Goal: Task Accomplishment & Management: Use online tool/utility

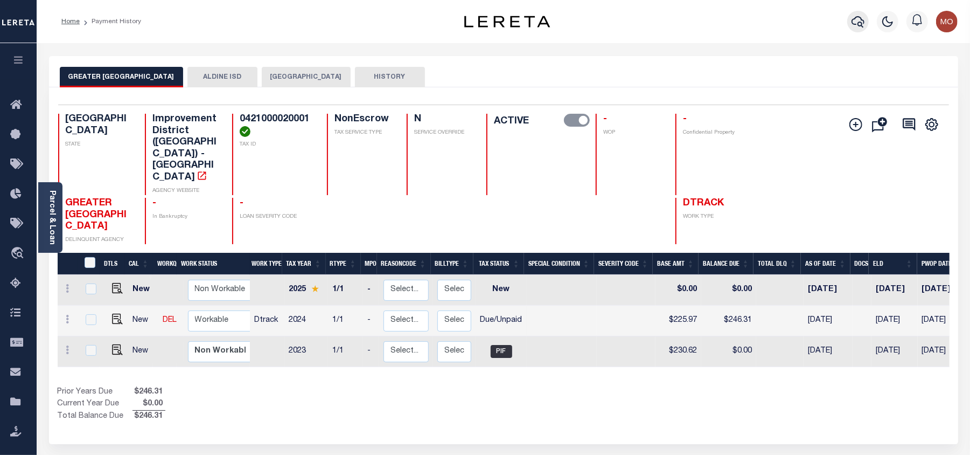
click at [858, 20] on icon "button" at bounding box center [857, 21] width 13 height 13
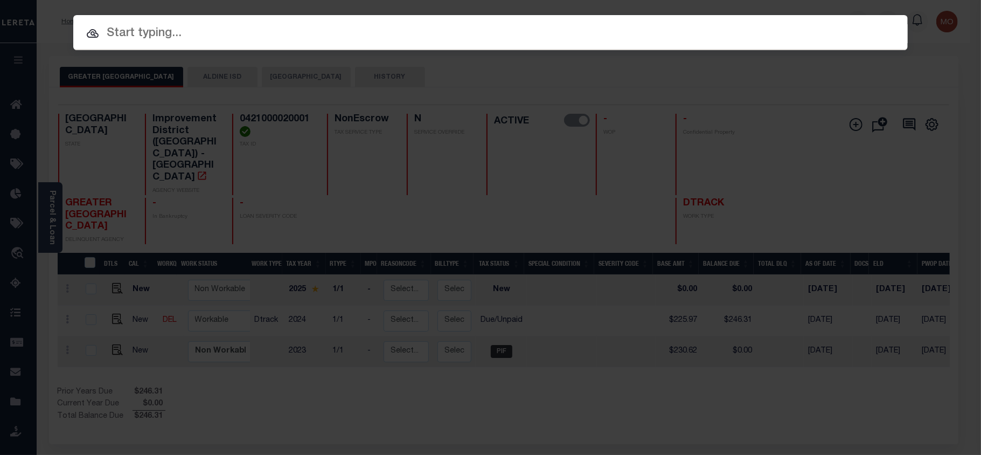
click at [151, 29] on input "text" at bounding box center [490, 33] width 834 height 19
paste input "118015217"
type input "118015217"
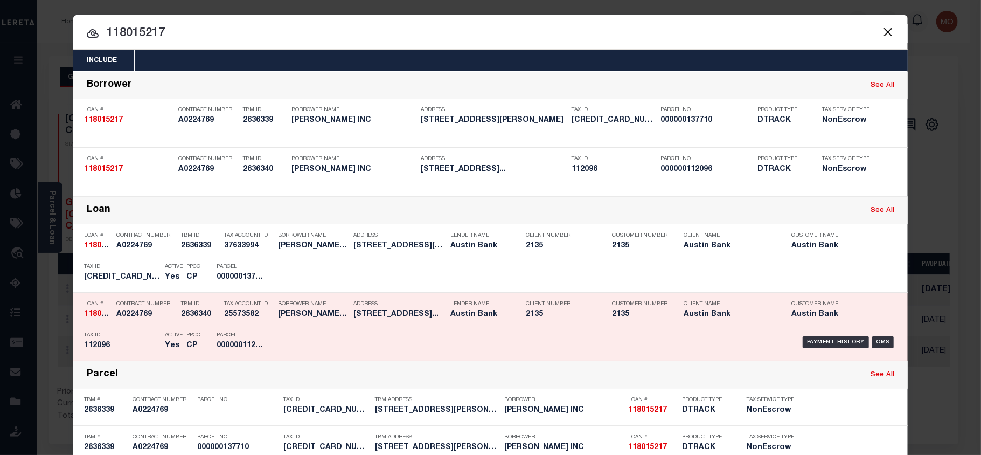
click at [157, 348] on div "Active Yes" at bounding box center [168, 341] width 22 height 31
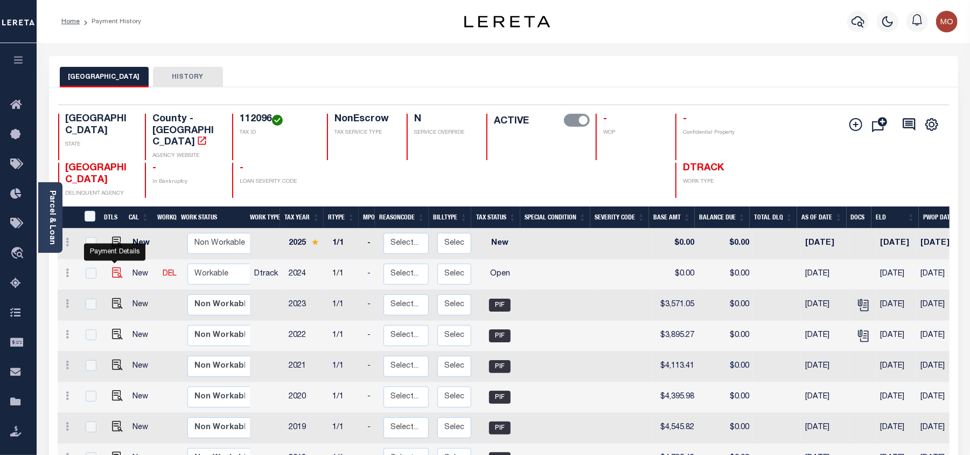
click at [112, 267] on img "" at bounding box center [117, 272] width 11 height 11
checkbox input "true"
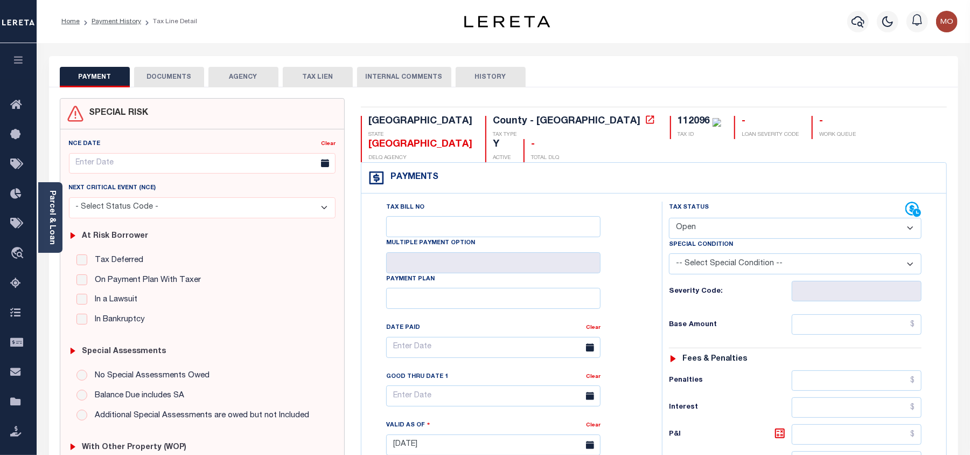
click at [677, 120] on div "112096" at bounding box center [693, 121] width 32 height 10
copy div "112096"
click at [716, 218] on select "- Select Status Code - Open Due/Unpaid Paid Incomplete No Tax Due Internal Refu…" at bounding box center [795, 228] width 253 height 21
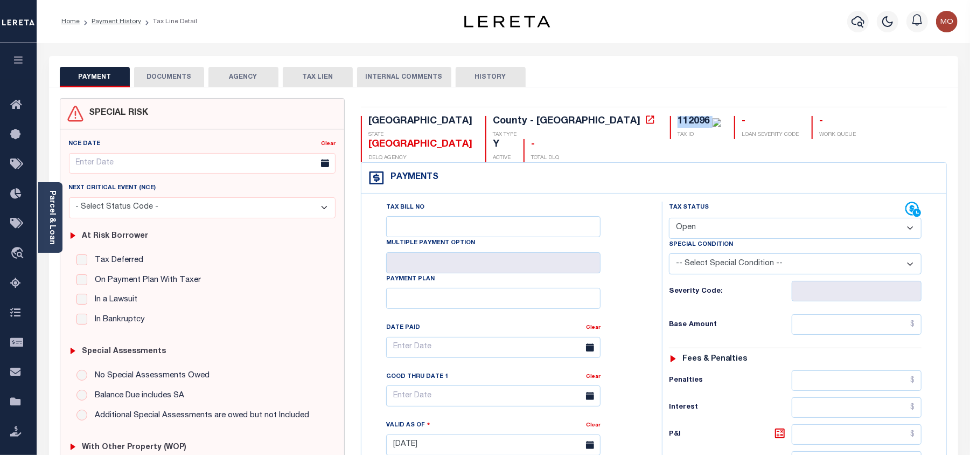
select select "PYD"
click at [669, 218] on select "- Select Status Code - Open Due/Unpaid Paid Incomplete No Tax Due Internal Refu…" at bounding box center [795, 228] width 253 height 21
type input "[DATE]"
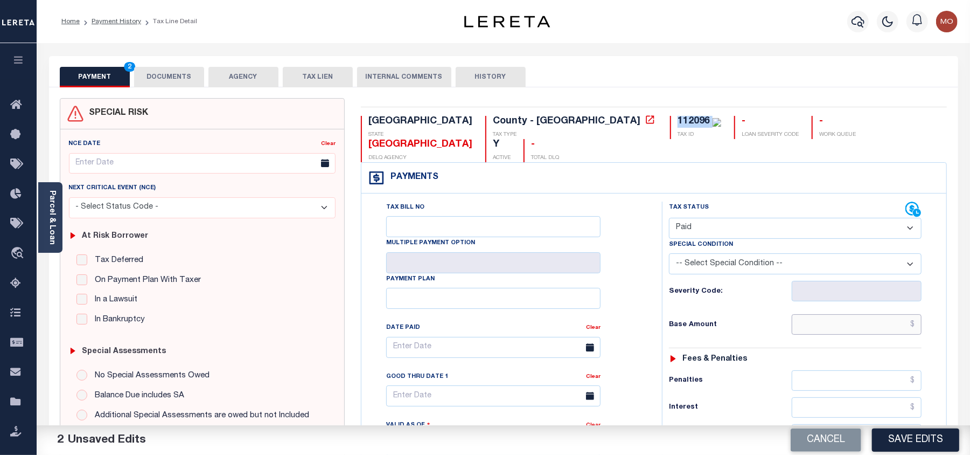
click at [821, 314] on input "text" at bounding box center [857, 324] width 130 height 20
paste input "3,458.38"
type input "$3,458.38"
click at [666, 284] on div "Tax Status Status - Select Status Code -" at bounding box center [799, 439] width 274 height 476
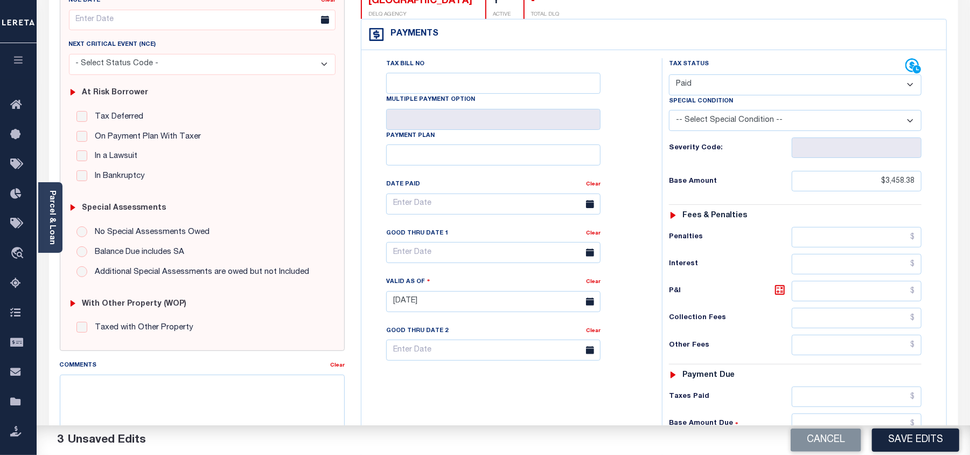
scroll to position [215, 0]
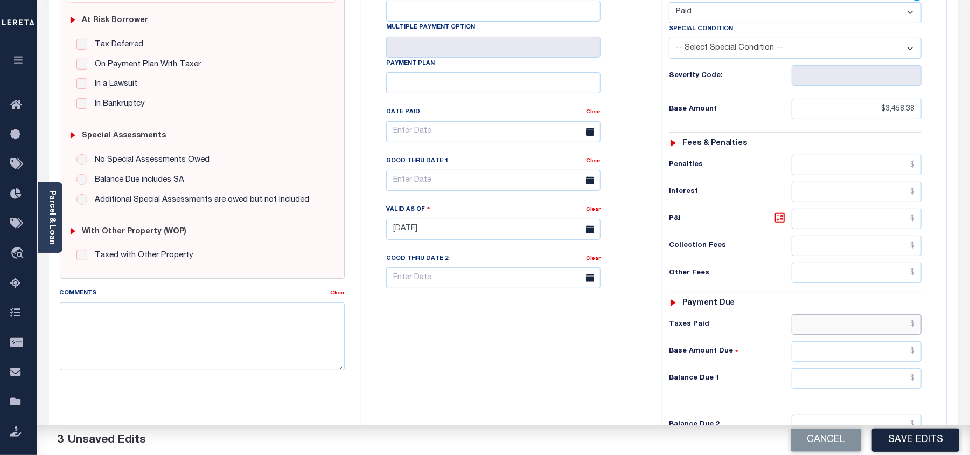
drag, startPoint x: 863, startPoint y: 305, endPoint x: 863, endPoint y: 311, distance: 6.5
click at [863, 314] on input "text" at bounding box center [857, 324] width 130 height 20
paste input "3,458.38"
type input "$3,458.38"
click at [856, 368] on input "text" at bounding box center [857, 378] width 130 height 20
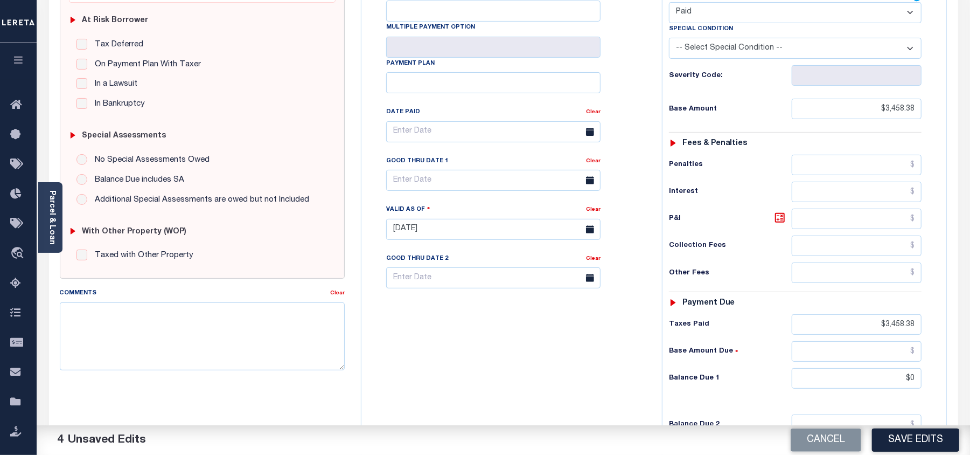
type input "$0.00"
click at [526, 358] on div "Tax Bill No Multiple Payment Option Payment Plan Clear" at bounding box center [509, 224] width 290 height 476
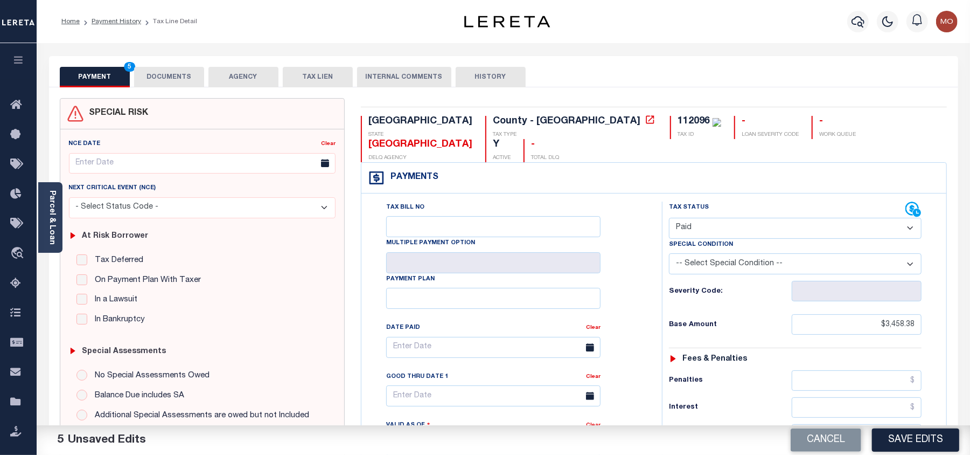
click at [677, 117] on div "112096" at bounding box center [693, 121] width 32 height 10
copy div "112096"
click at [144, 73] on button "DOCUMENTS" at bounding box center [169, 77] width 70 height 20
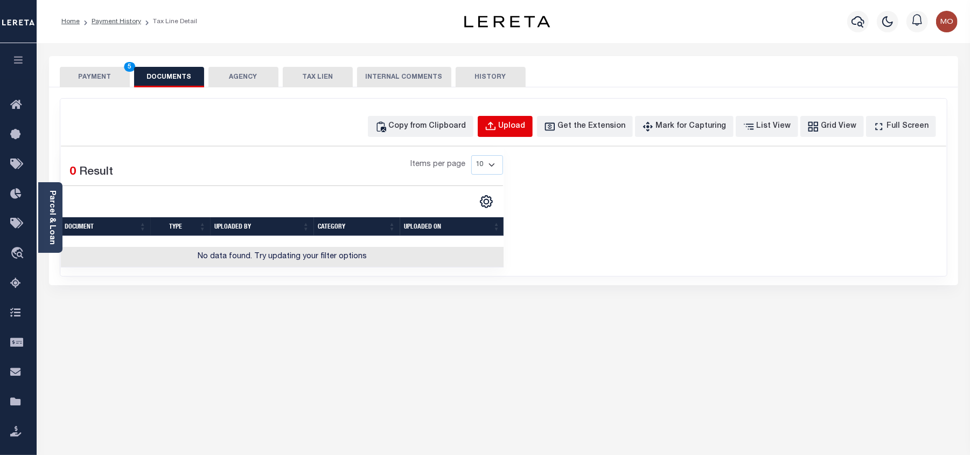
click at [526, 126] on div "Upload" at bounding box center [512, 127] width 27 height 12
select select "POP"
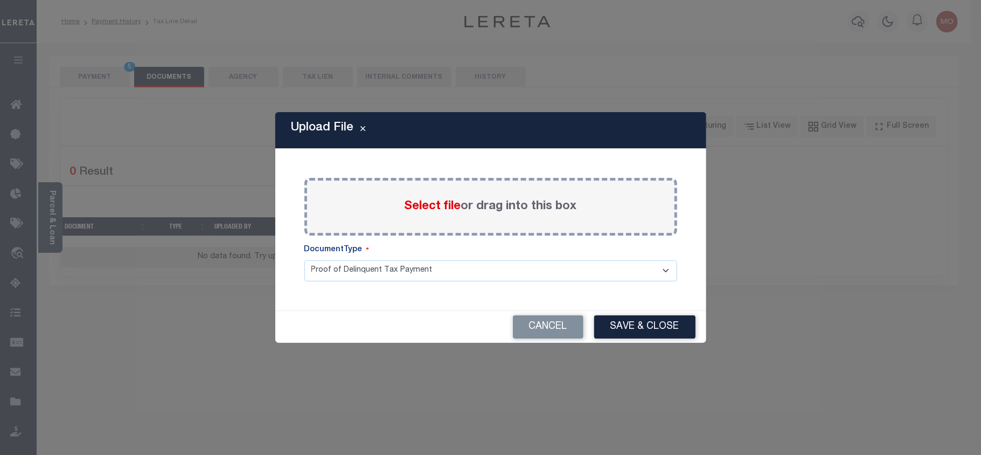
click at [423, 204] on span "Select file" at bounding box center [432, 206] width 57 height 12
click at [0, 0] on input "Select file or drag into this box" at bounding box center [0, 0] width 0 height 0
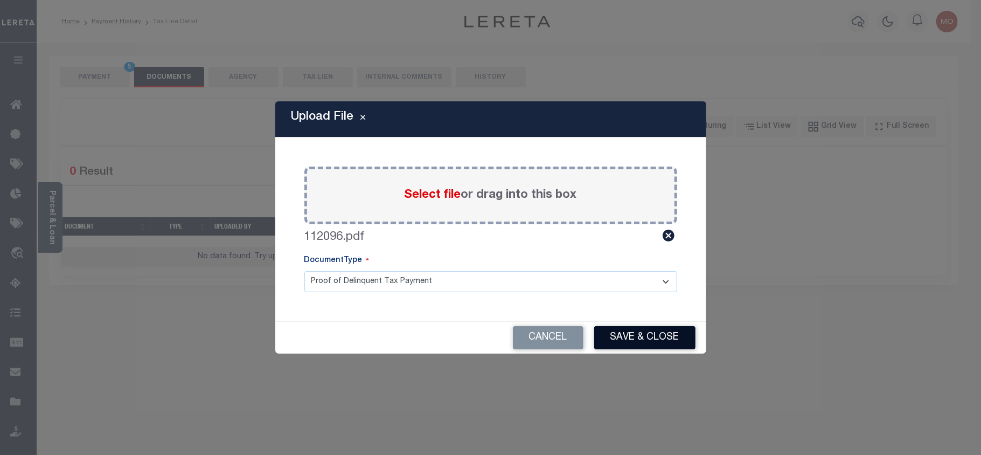
click at [651, 335] on button "Save & Close" at bounding box center [644, 337] width 101 height 23
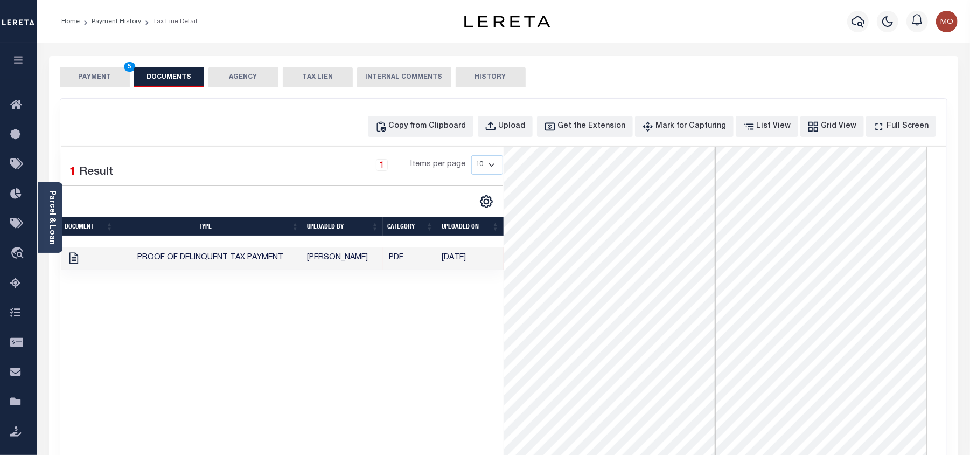
click at [104, 74] on button "PAYMENT 5" at bounding box center [95, 77] width 70 height 20
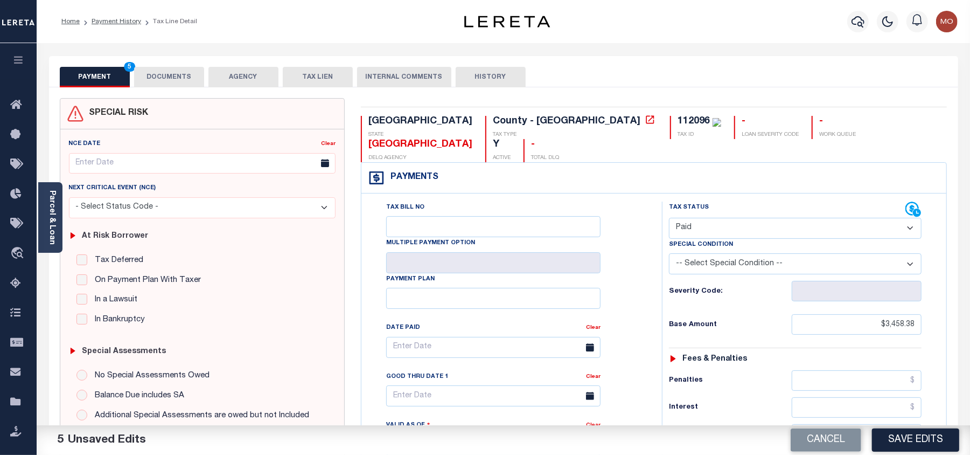
scroll to position [287, 0]
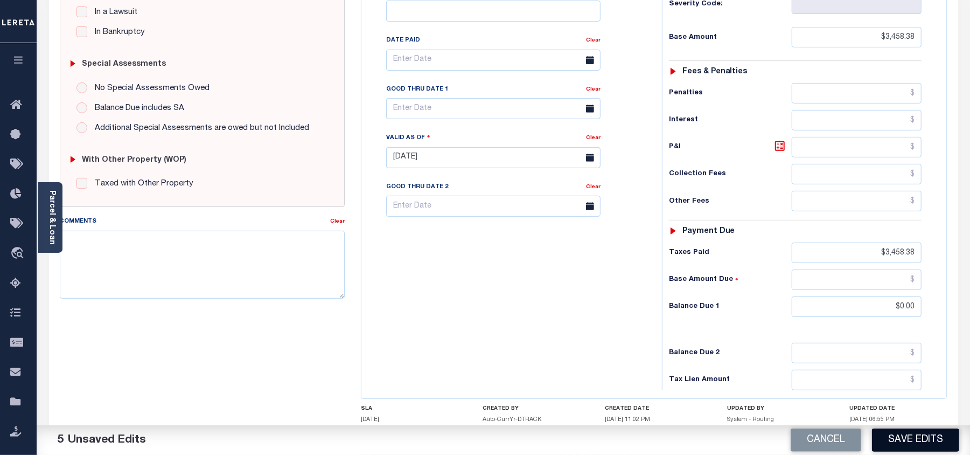
click at [899, 438] on button "Save Edits" at bounding box center [915, 439] width 87 height 23
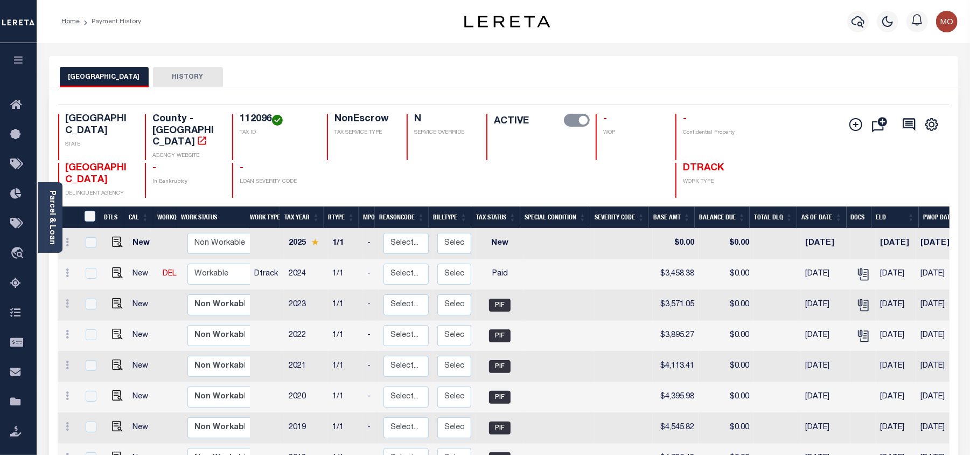
click at [260, 118] on h4 "112096" at bounding box center [277, 120] width 74 height 12
copy h4 "112096"
click at [853, 22] on icon "button" at bounding box center [857, 21] width 13 height 13
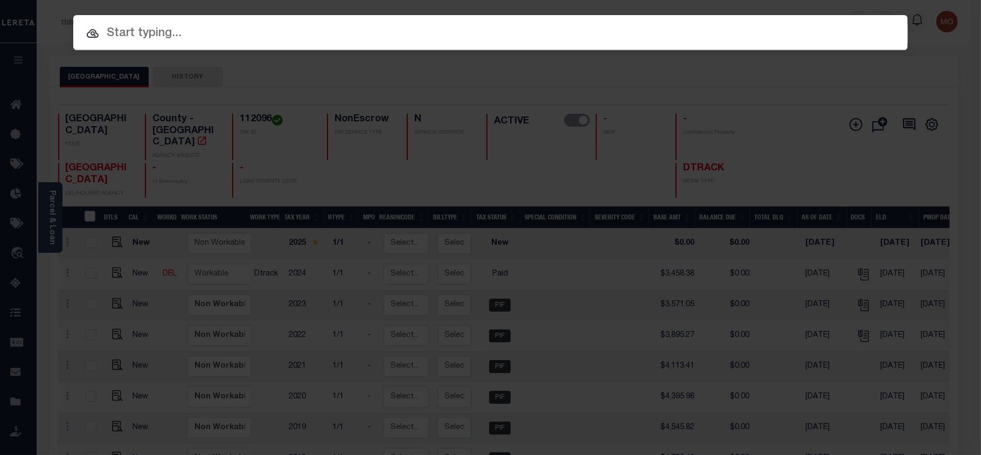
click at [209, 31] on input "text" at bounding box center [490, 33] width 834 height 19
paste input "4420020233"
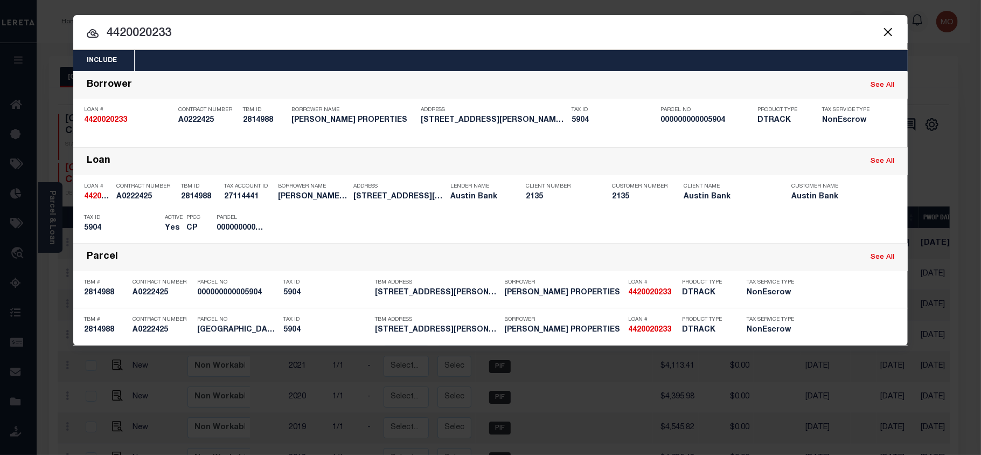
type input "4420020233"
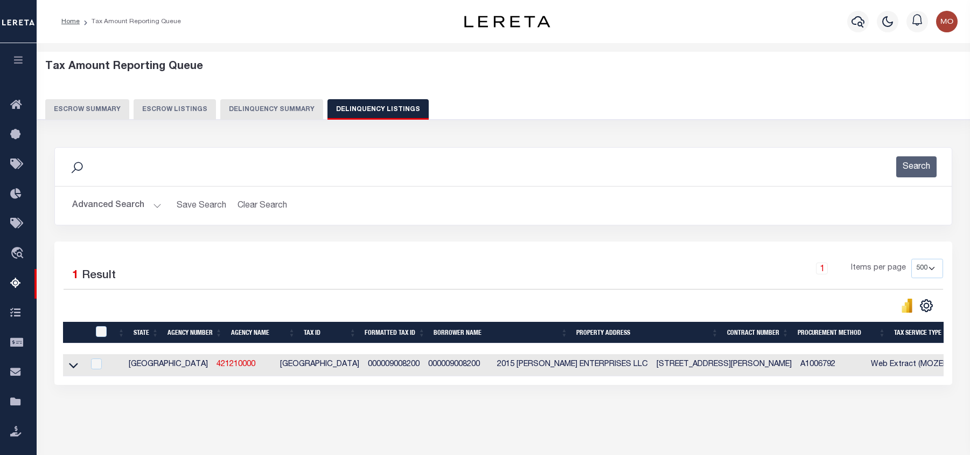
select select "500"
click at [122, 203] on button "Advanced Search" at bounding box center [116, 205] width 89 height 21
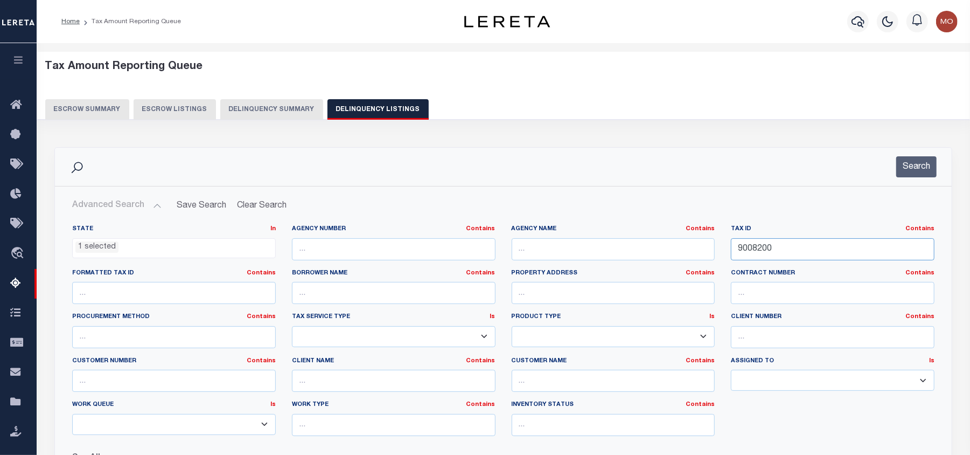
drag, startPoint x: 789, startPoint y: 251, endPoint x: 688, endPoint y: 254, distance: 101.3
click at [688, 254] on div "State In In AK AL AR AZ CA CO CT DC DE FL GA GU HI IA ID IL IN KS [GEOGRAPHIC_D…" at bounding box center [503, 335] width 878 height 220
paste input "112096"
click at [922, 166] on button "Search" at bounding box center [916, 166] width 40 height 21
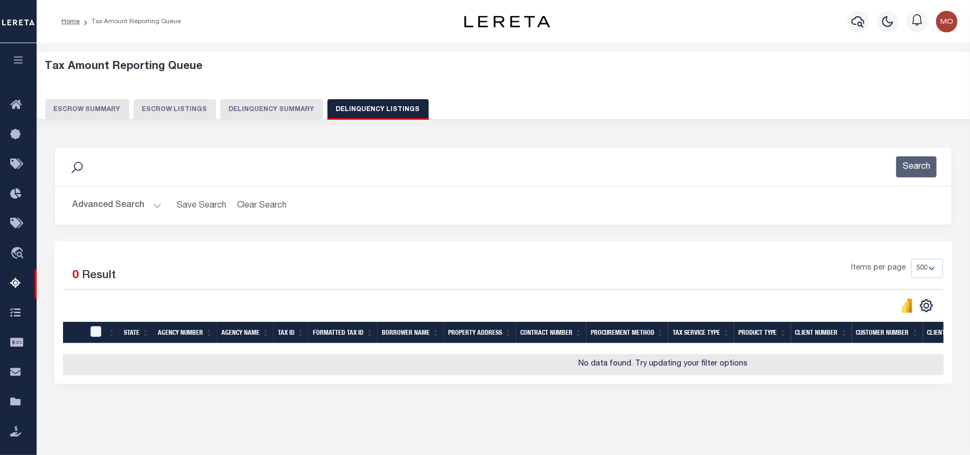
click at [102, 210] on button "Advanced Search" at bounding box center [116, 205] width 89 height 21
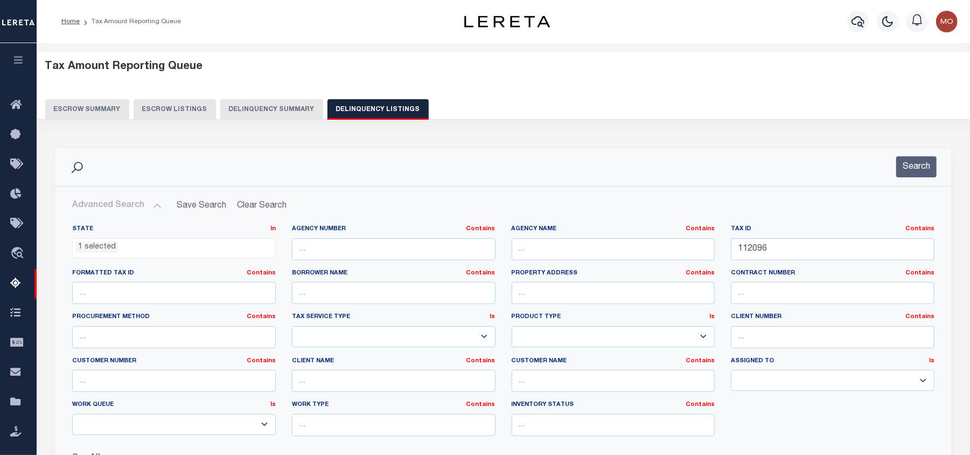
click at [94, 248] on li "1 selected" at bounding box center [96, 247] width 43 height 12
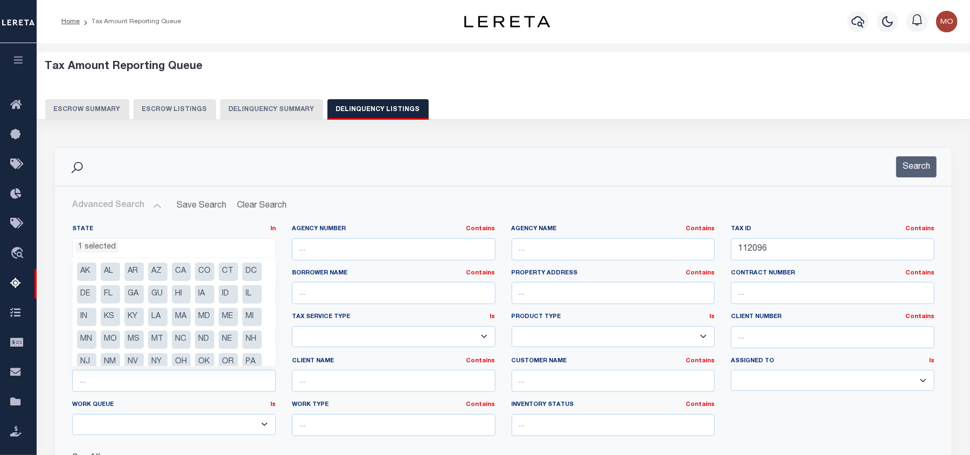
scroll to position [54, 0]
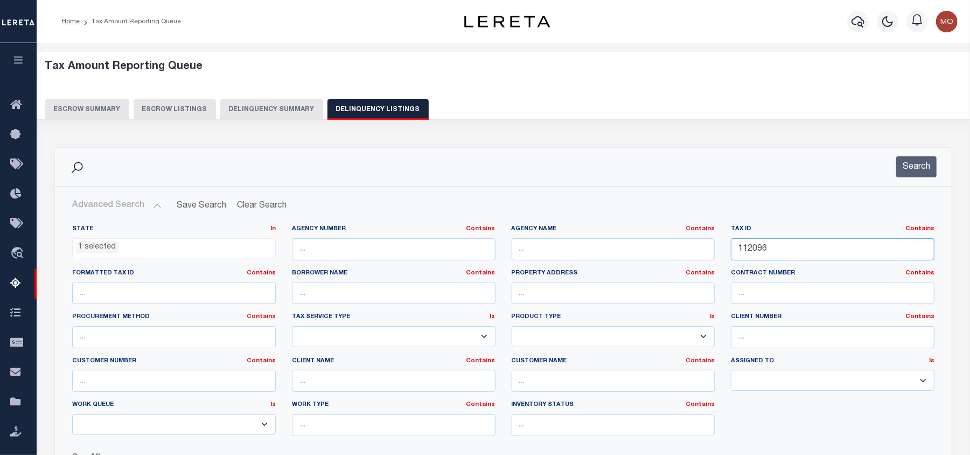
click at [805, 247] on input "112096" at bounding box center [833, 249] width 204 height 22
click at [782, 255] on input "112096" at bounding box center [833, 249] width 204 height 22
type input "112096"
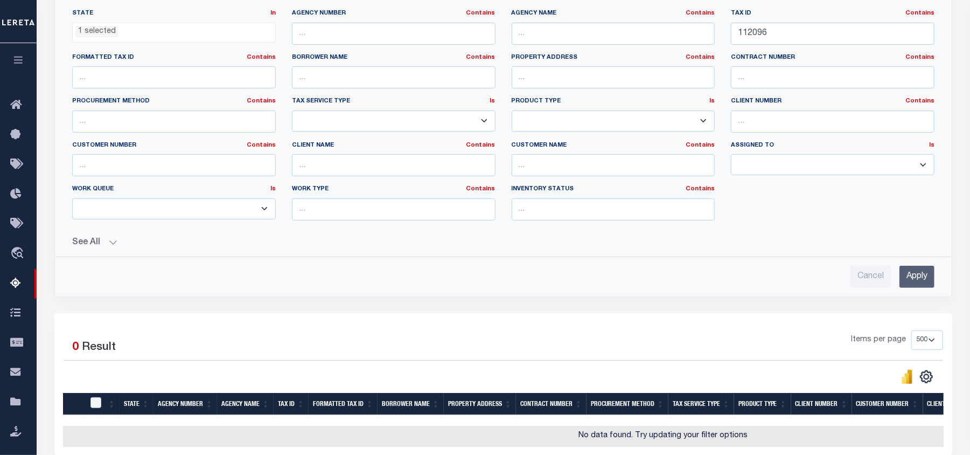
click at [908, 281] on input "Apply" at bounding box center [916, 276] width 35 height 22
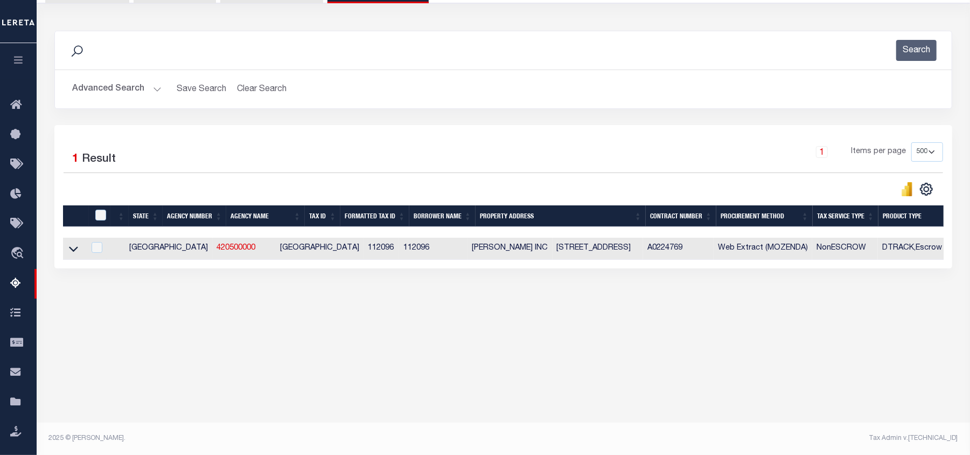
scroll to position [116, 0]
click at [98, 251] on input "checkbox" at bounding box center [97, 247] width 11 height 11
checkbox input "true"
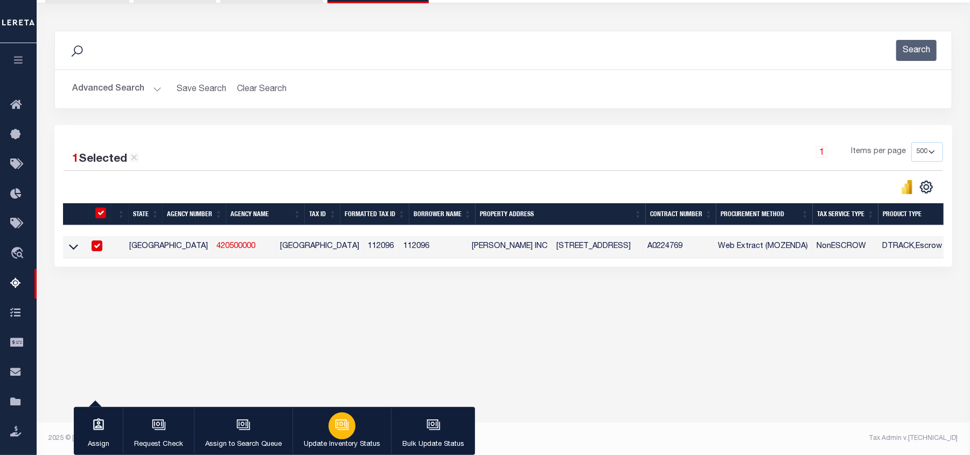
click at [328, 434] on button "Update Inventory Status" at bounding box center [341, 431] width 99 height 48
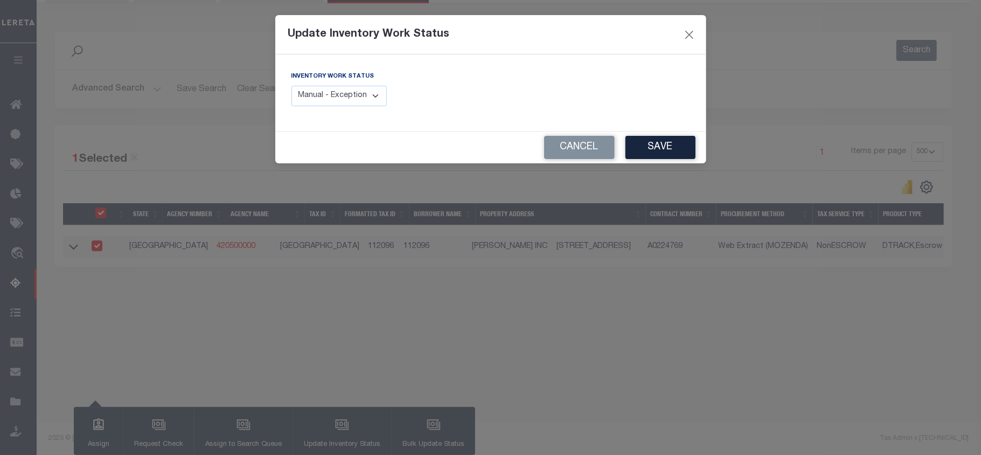
click at [330, 99] on select "Manual - Exception Pended - Awaiting Search Late Add Exception Completed" at bounding box center [339, 96] width 96 height 21
select select "4"
click at [291, 86] on select "Manual - Exception Pended - Awaiting Search Late Add Exception Completed" at bounding box center [339, 96] width 96 height 21
click at [654, 149] on button "Save" at bounding box center [660, 147] width 70 height 23
